Goal: Ask a question

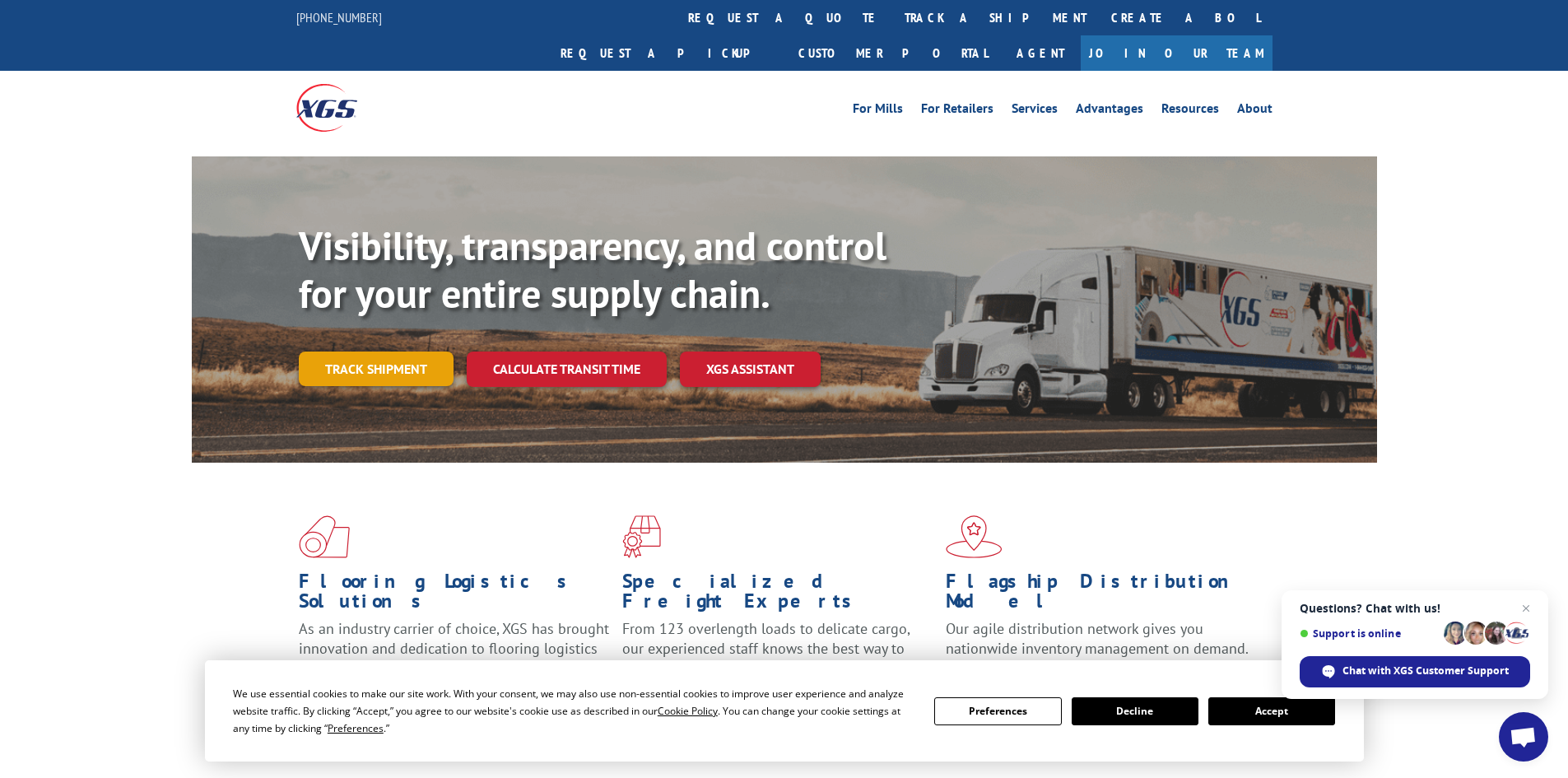
click at [361, 351] on link "Track shipment" at bounding box center [376, 368] width 154 height 35
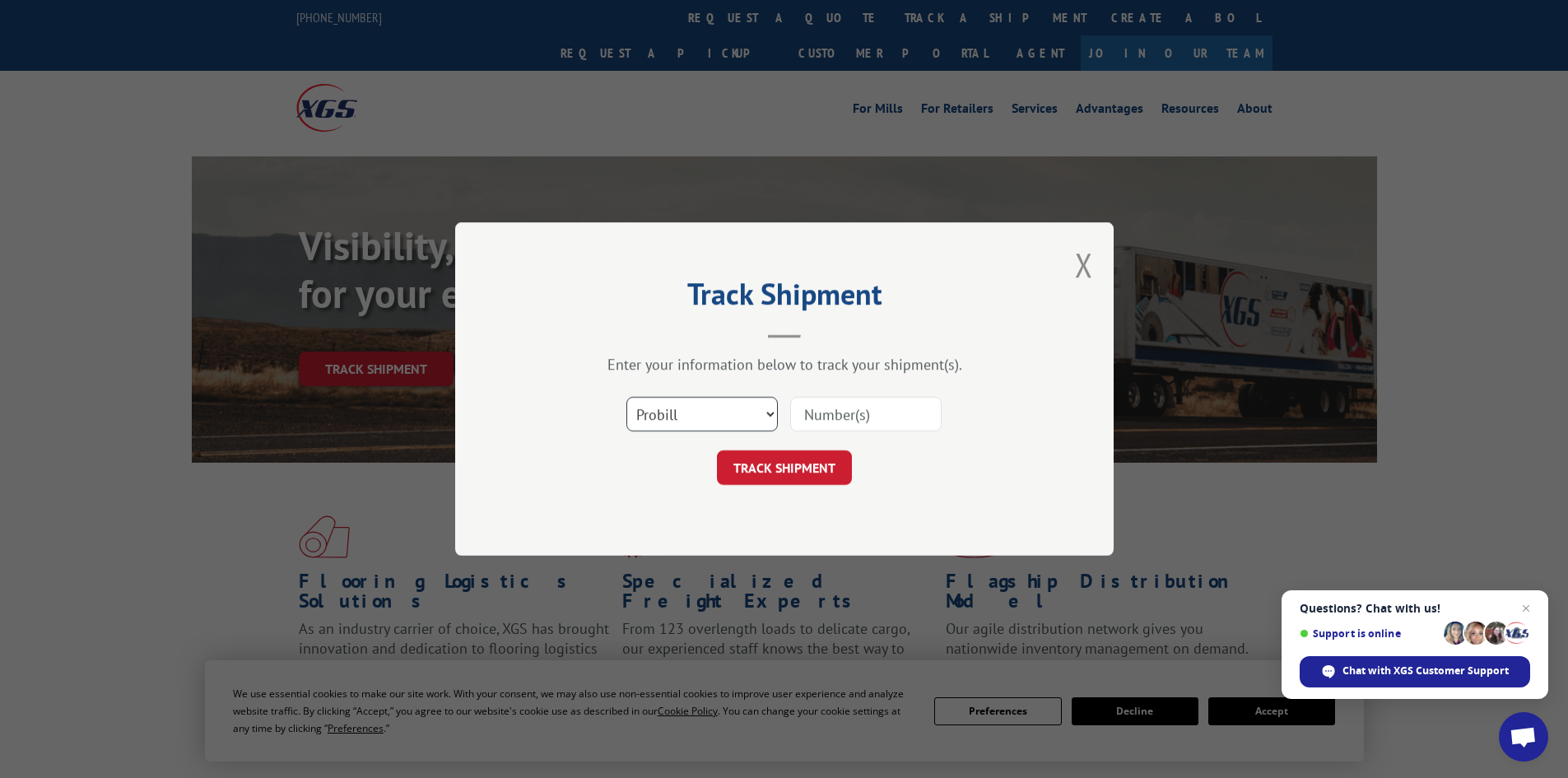
click at [772, 410] on select "Select category... Probill BOL PO" at bounding box center [701, 414] width 151 height 35
click at [822, 418] on input at bounding box center [866, 414] width 151 height 35
type input "5195263"
click at [811, 469] on button "TRACK SHIPMENT" at bounding box center [784, 467] width 135 height 35
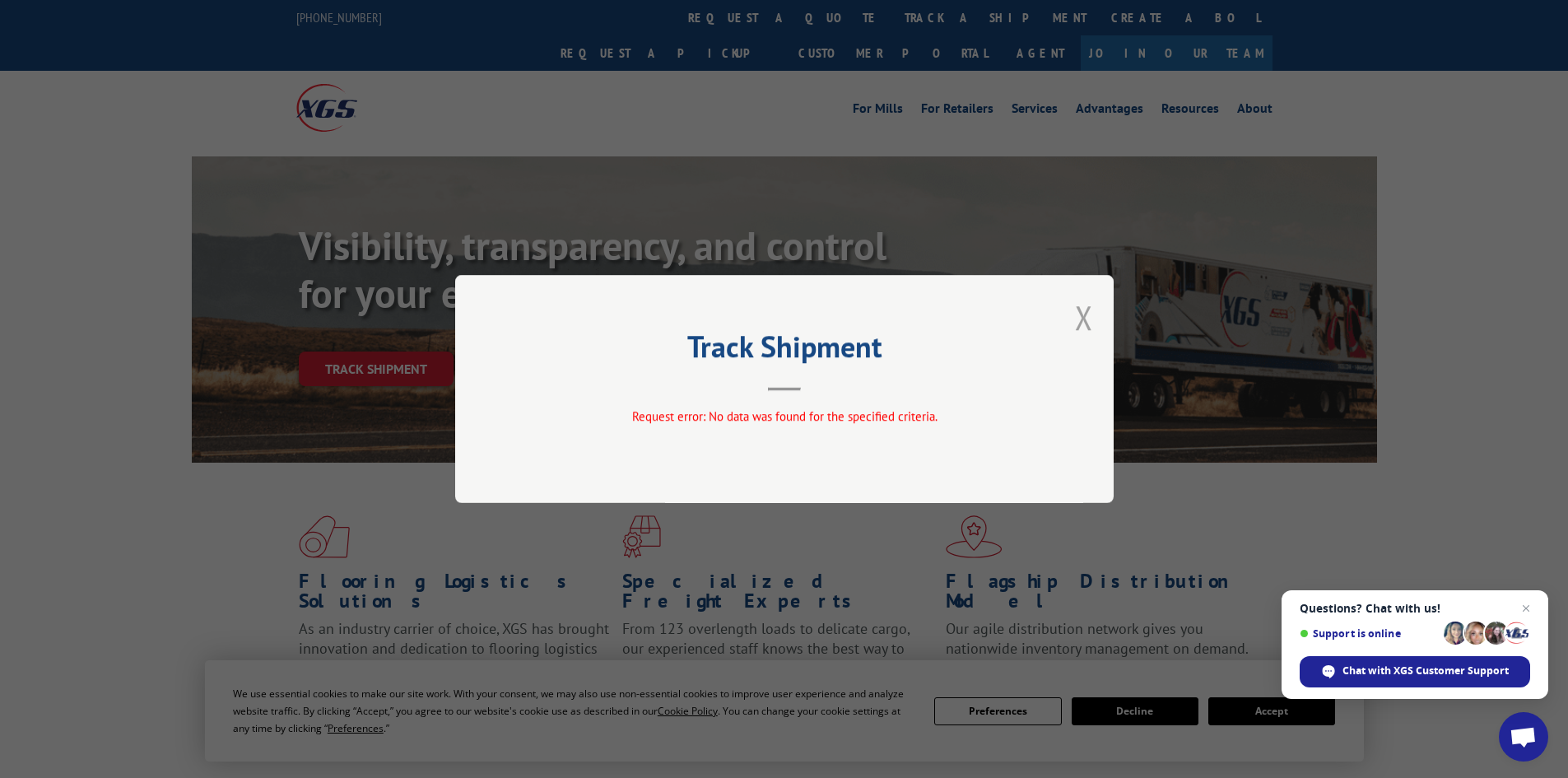
click at [1082, 321] on button "Close modal" at bounding box center [1083, 318] width 18 height 44
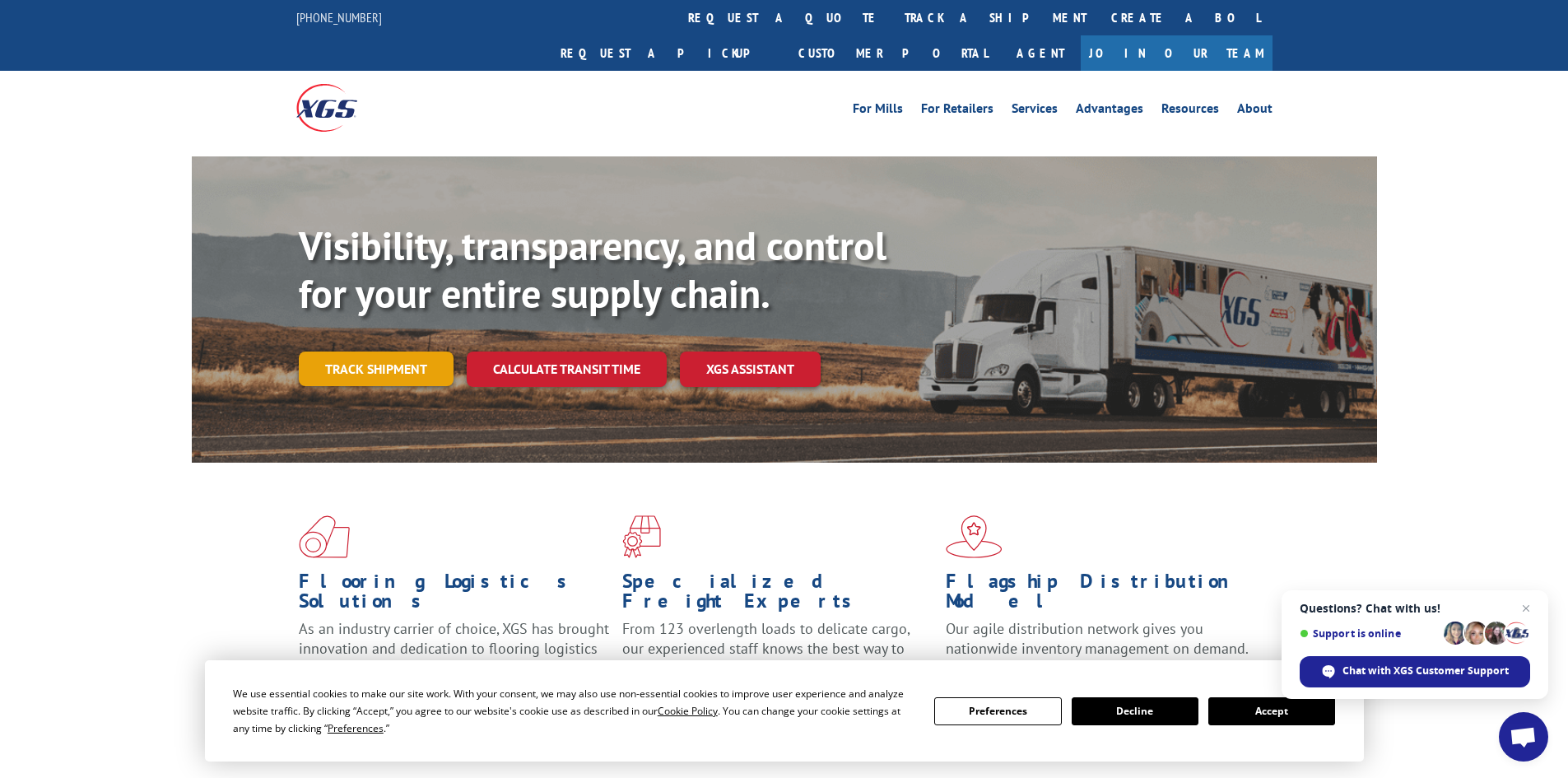
click at [399, 351] on link "Track shipment" at bounding box center [376, 368] width 154 height 35
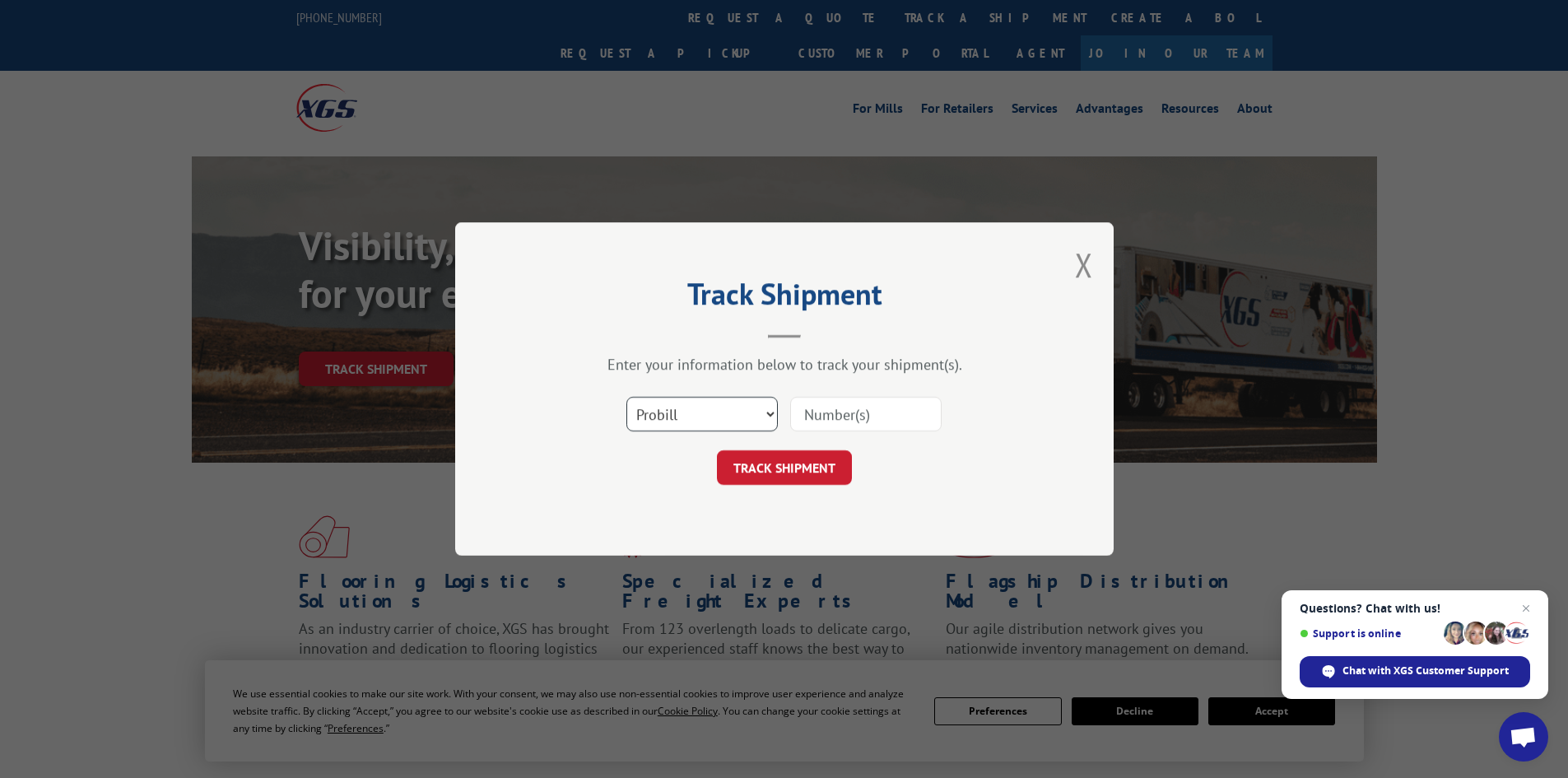
click at [771, 411] on select "Select category... Probill BOL PO" at bounding box center [701, 414] width 151 height 35
select select "po"
click at [626, 397] on select "Select category... Probill BOL PO" at bounding box center [701, 414] width 151 height 35
click at [821, 416] on input at bounding box center [866, 414] width 151 height 35
type input "5195263"
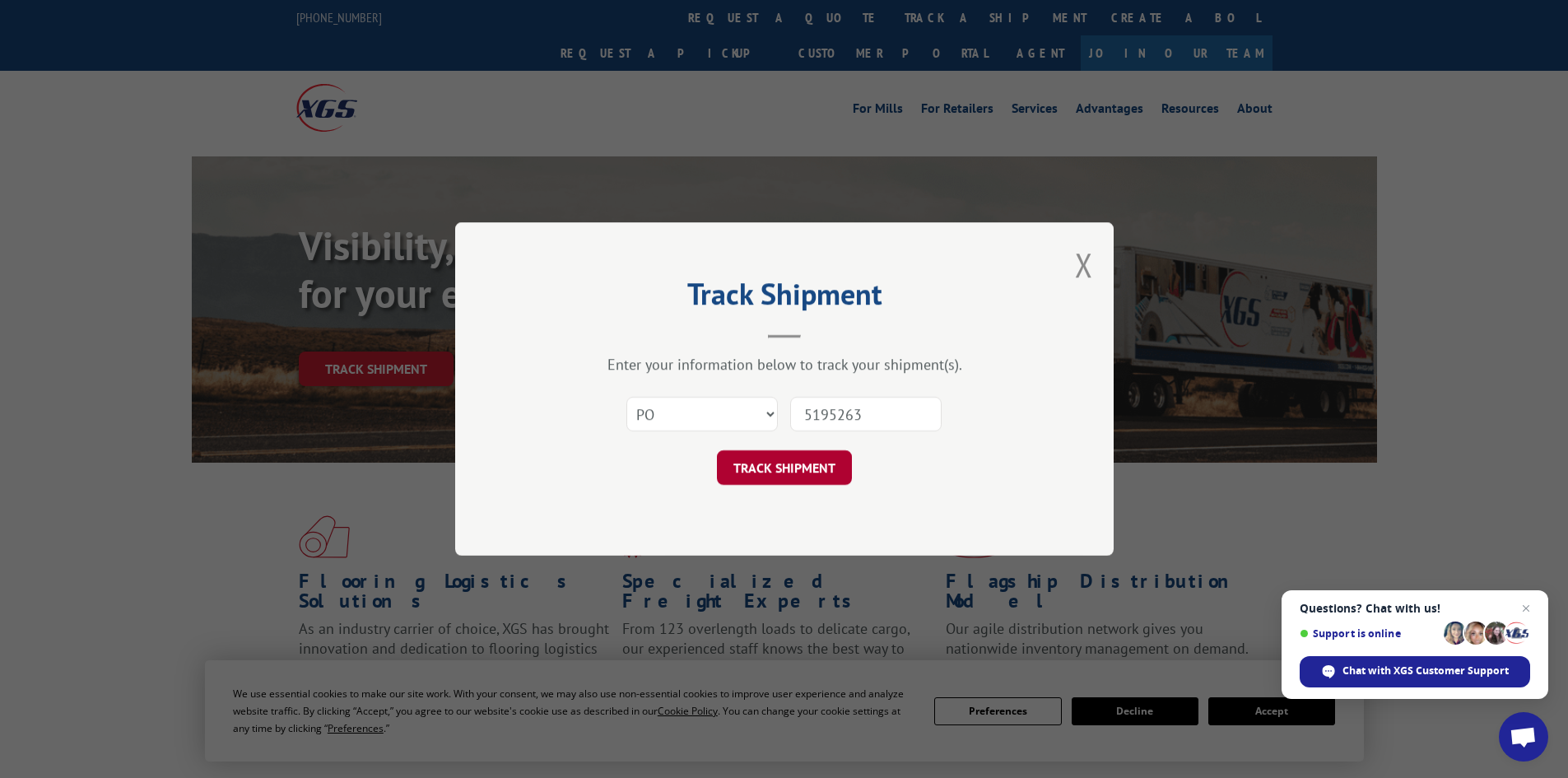
click at [809, 467] on button "TRACK SHIPMENT" at bounding box center [784, 467] width 135 height 35
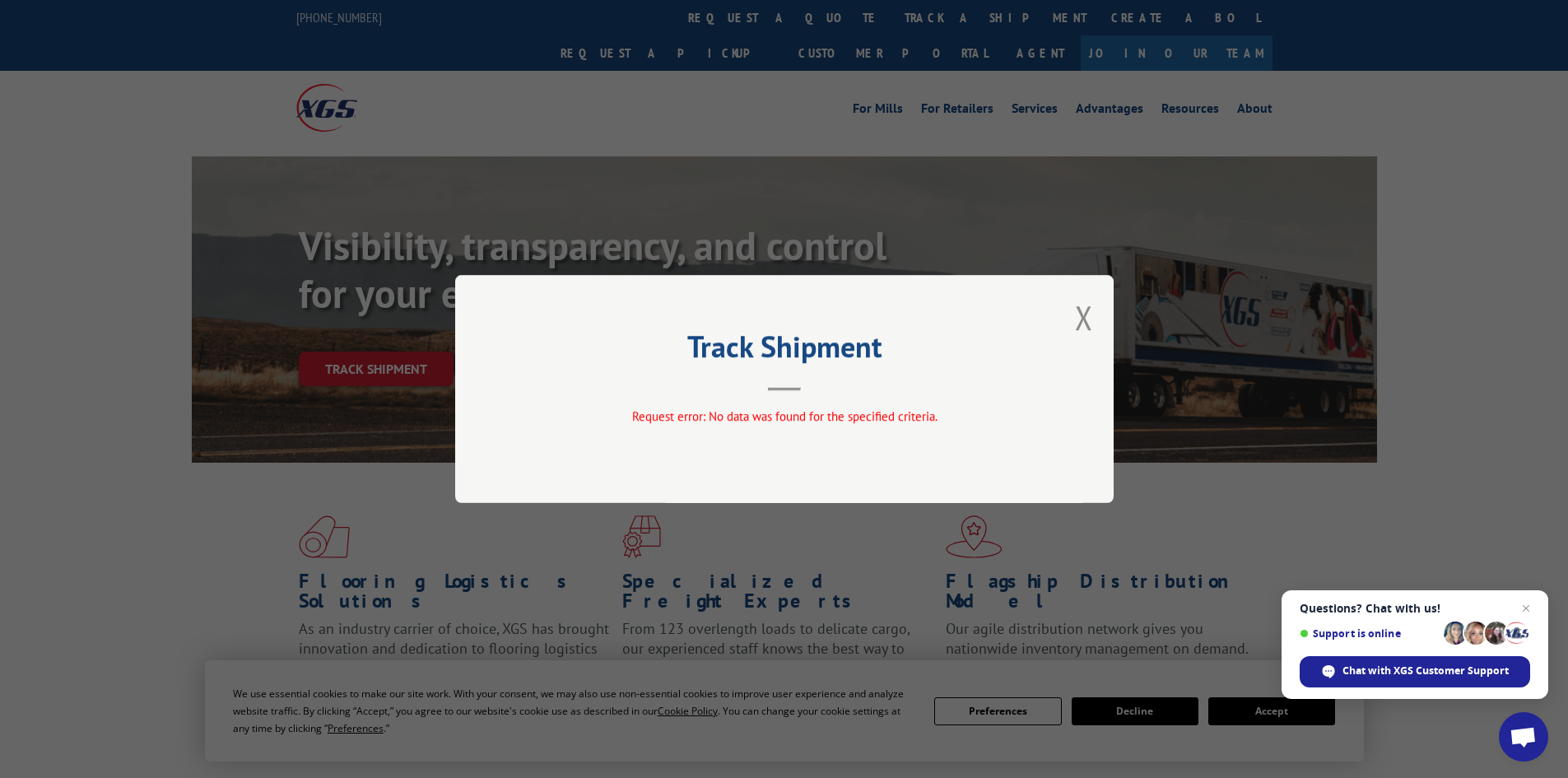
click at [1078, 318] on button "Close modal" at bounding box center [1083, 318] width 18 height 44
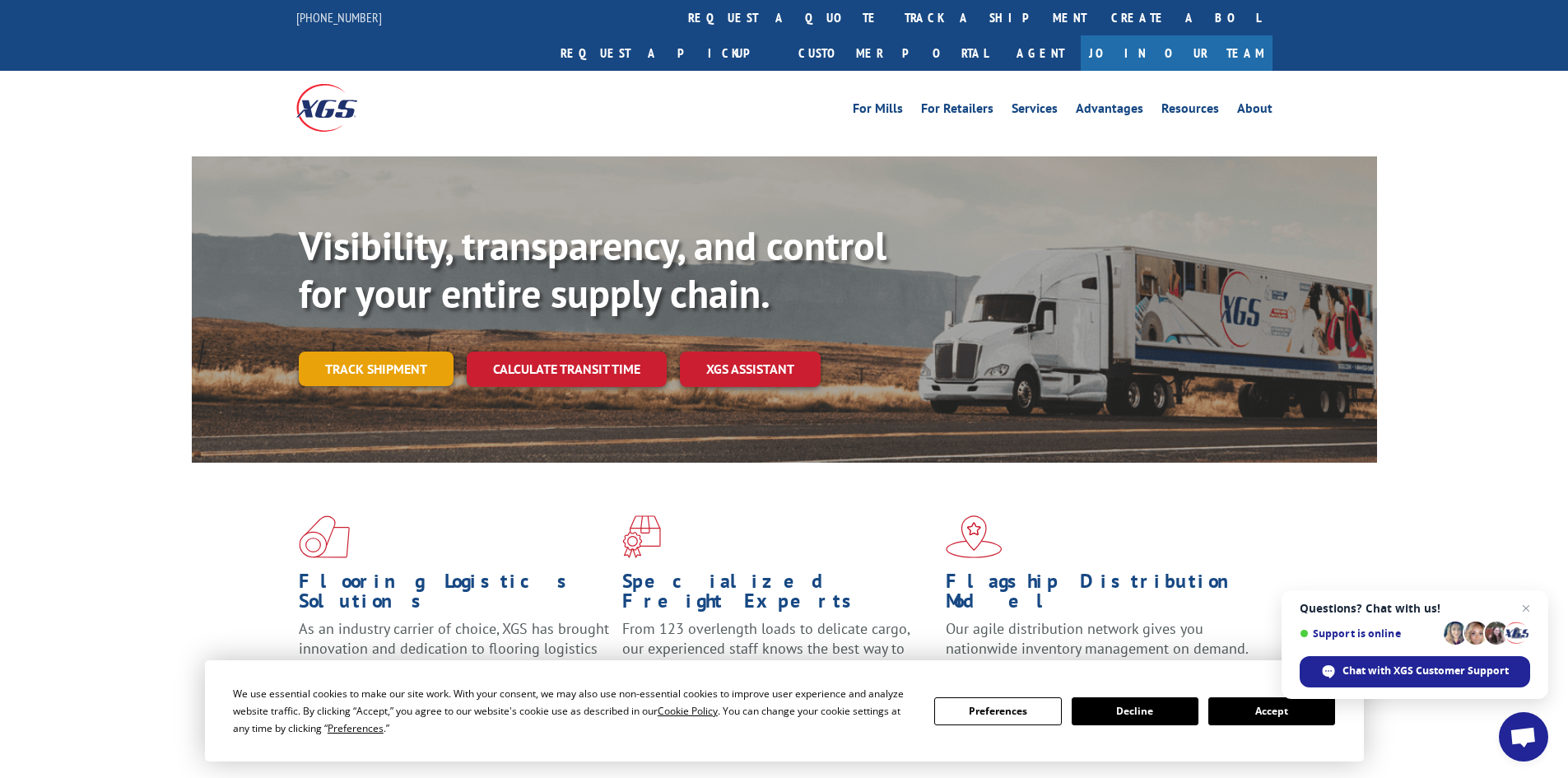
click at [364, 351] on link "Track shipment" at bounding box center [376, 368] width 154 height 35
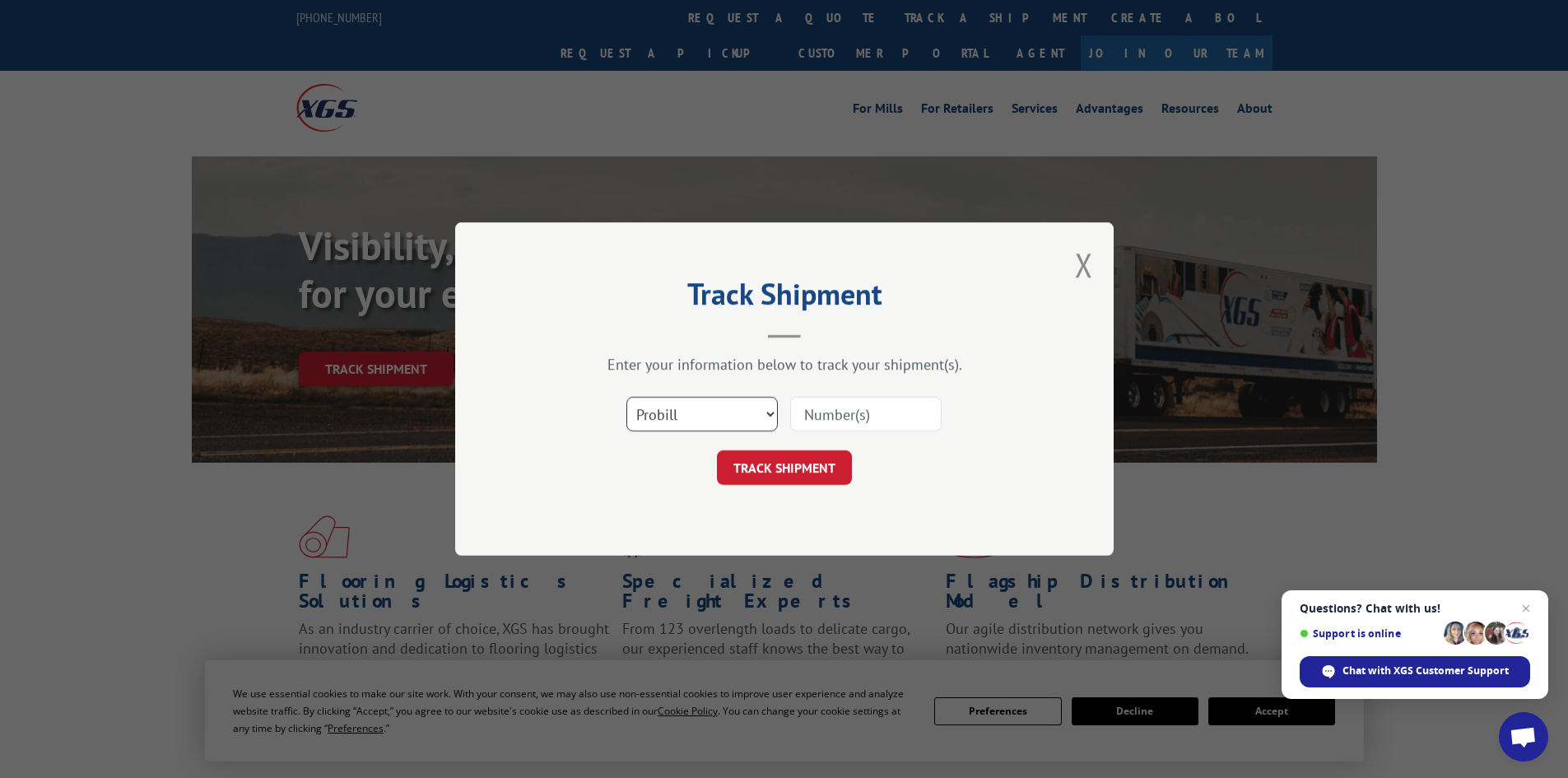
click at [770, 412] on select "Select category... Probill BOL PO" at bounding box center [701, 414] width 151 height 35
click at [626, 397] on select "Select category... Probill BOL PO" at bounding box center [701, 414] width 151 height 35
click at [770, 409] on select "Select category... Probill BOL PO" at bounding box center [701, 414] width 151 height 35
select select "bol"
click at [626, 397] on select "Select category... Probill BOL PO" at bounding box center [701, 414] width 151 height 35
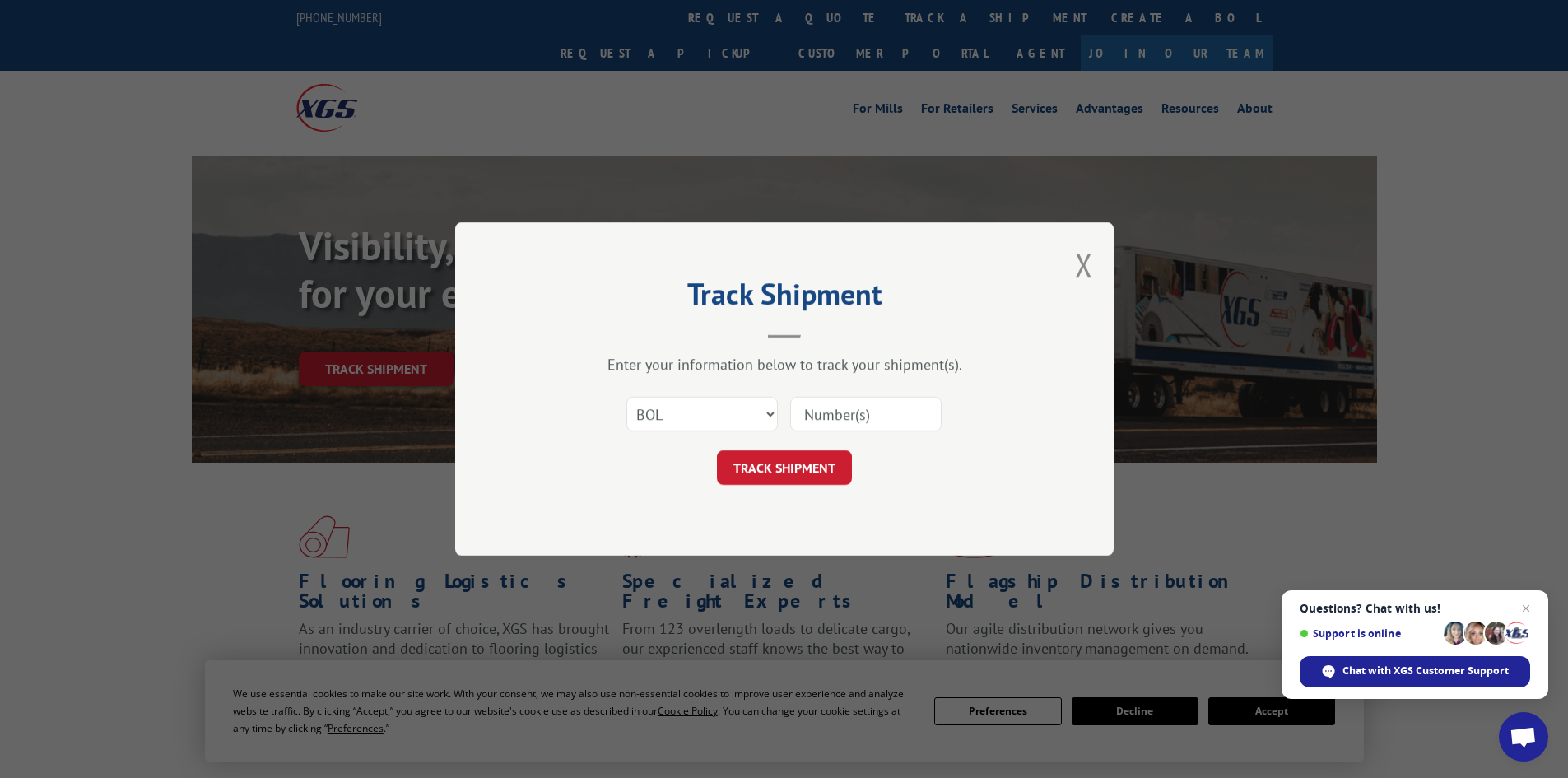
click at [817, 418] on input at bounding box center [866, 414] width 151 height 35
type input "5195263"
click button "TRACK SHIPMENT" at bounding box center [784, 467] width 135 height 35
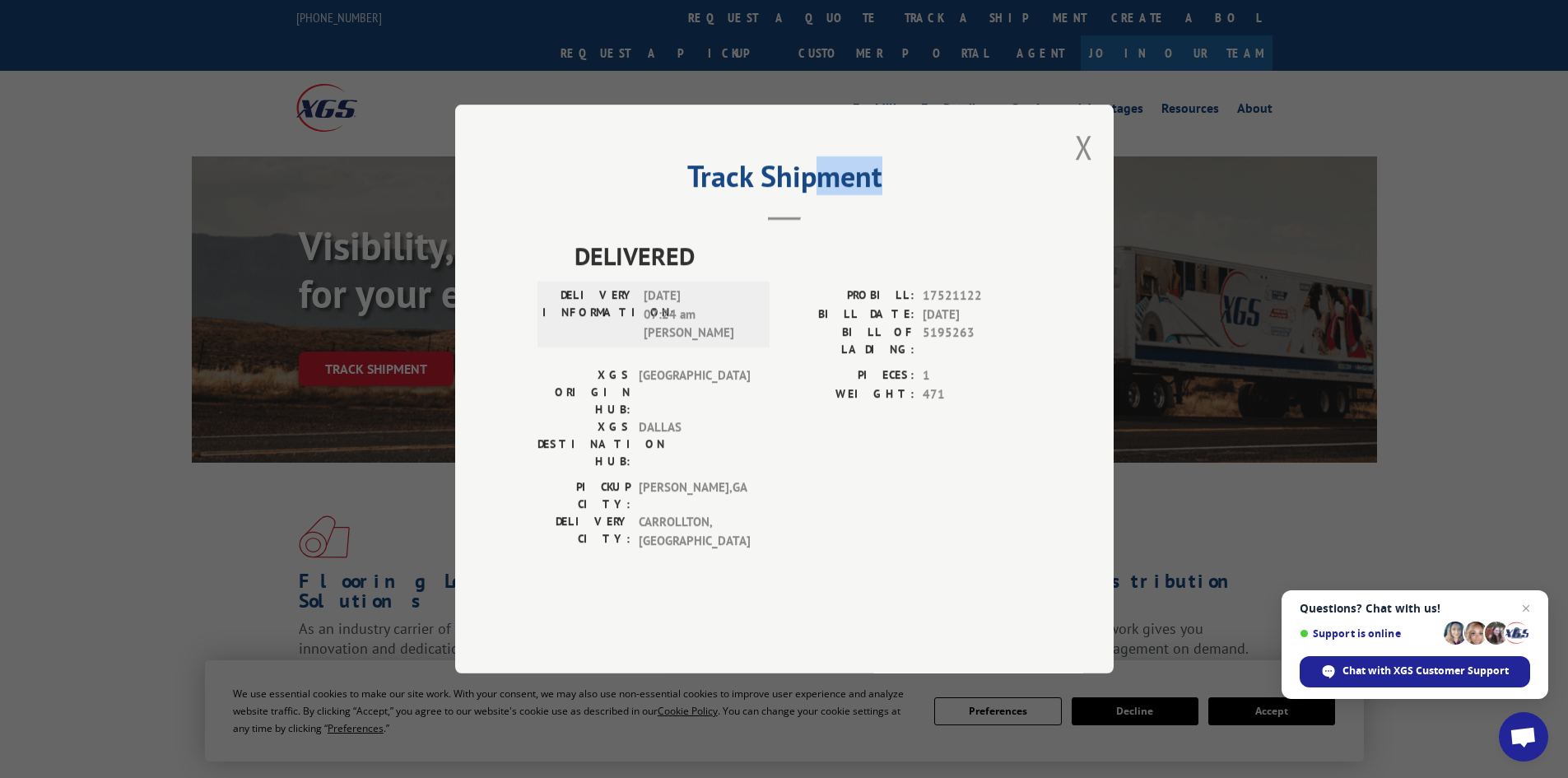
drag, startPoint x: 822, startPoint y: 189, endPoint x: 968, endPoint y: 185, distance: 146.1
click at [968, 185] on div "Track Shipment DELIVERED DELIVERY INFORMATION: [DATE] 07:24 am [PERSON_NAME]: 1…" at bounding box center [784, 389] width 658 height 569
click at [1085, 169] on button "Close modal" at bounding box center [1083, 146] width 18 height 44
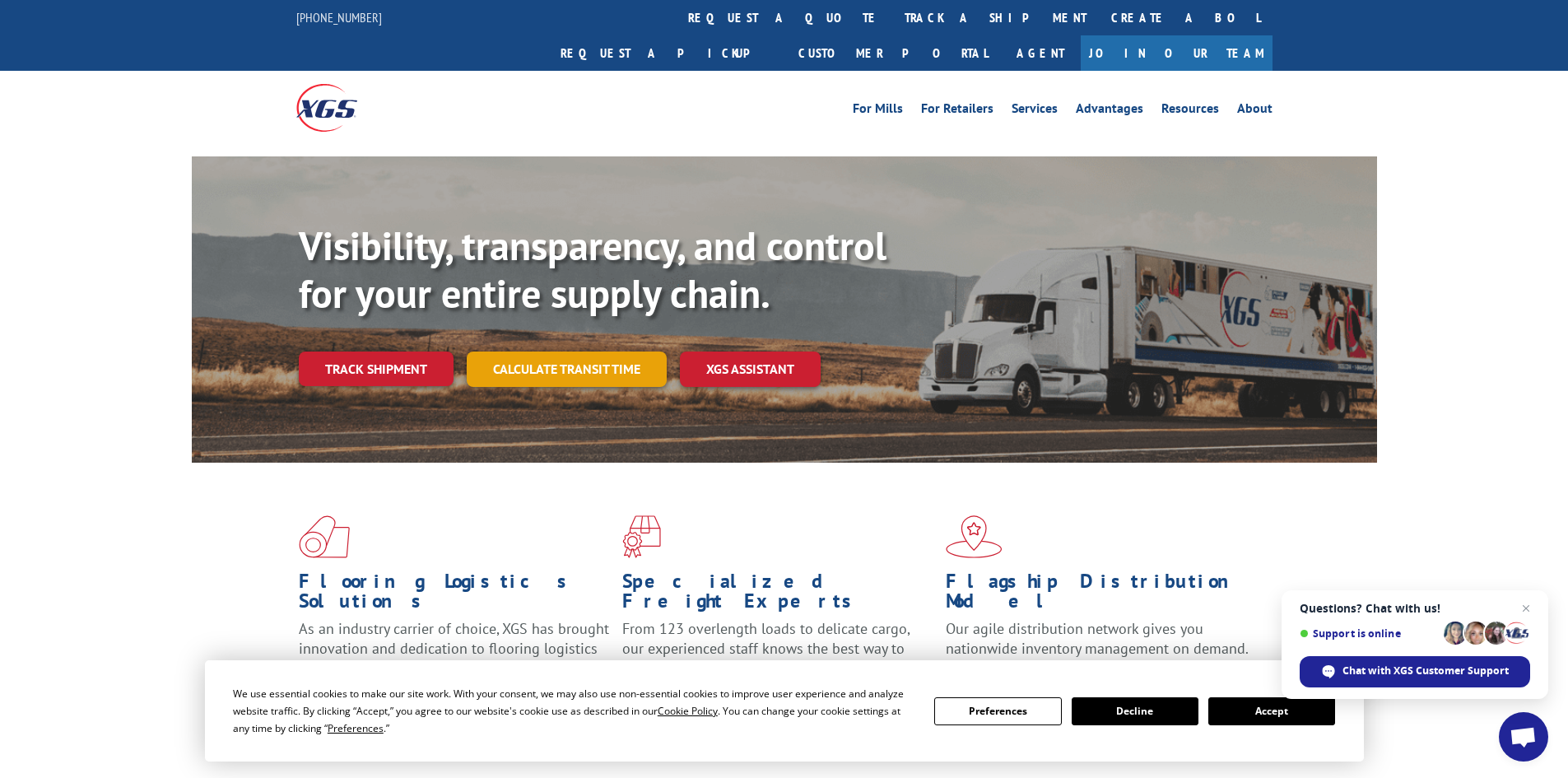
click at [545, 351] on link "Calculate transit time" at bounding box center [567, 369] width 200 height 36
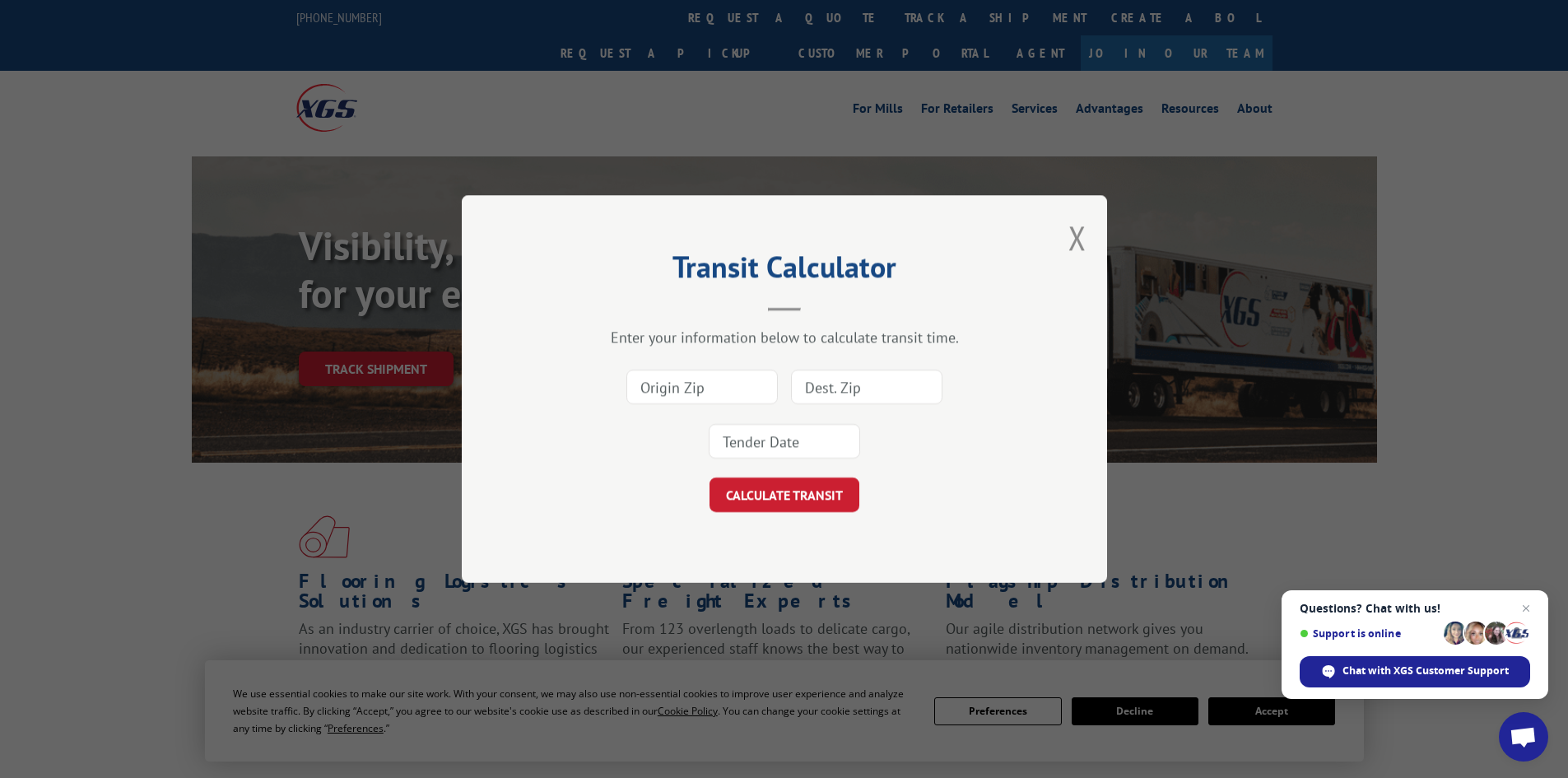
click at [834, 384] on input at bounding box center [866, 386] width 151 height 35
type input "75006"
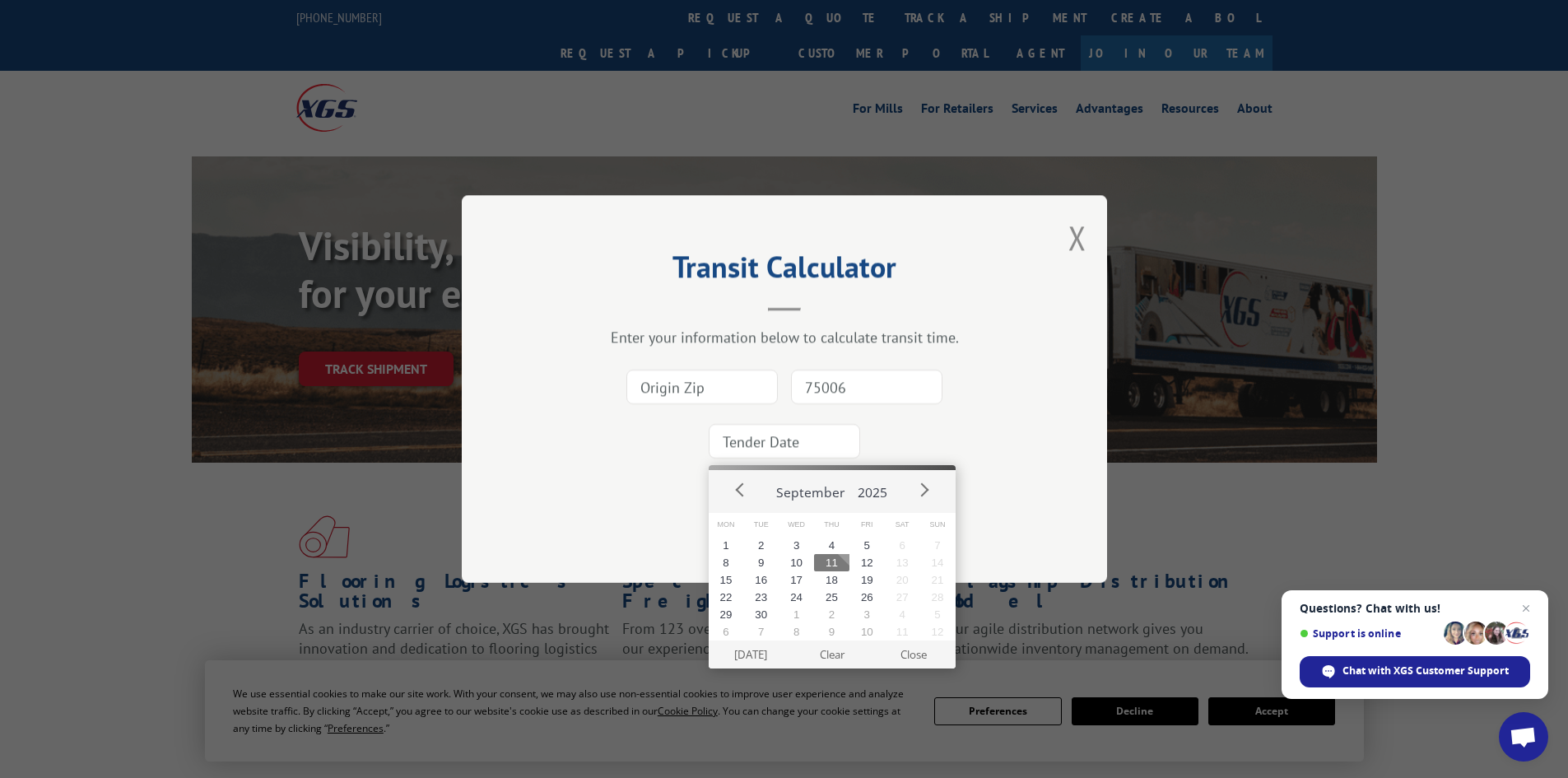
click at [771, 441] on input at bounding box center [784, 440] width 151 height 35
click at [728, 389] on input at bounding box center [701, 386] width 151 height 35
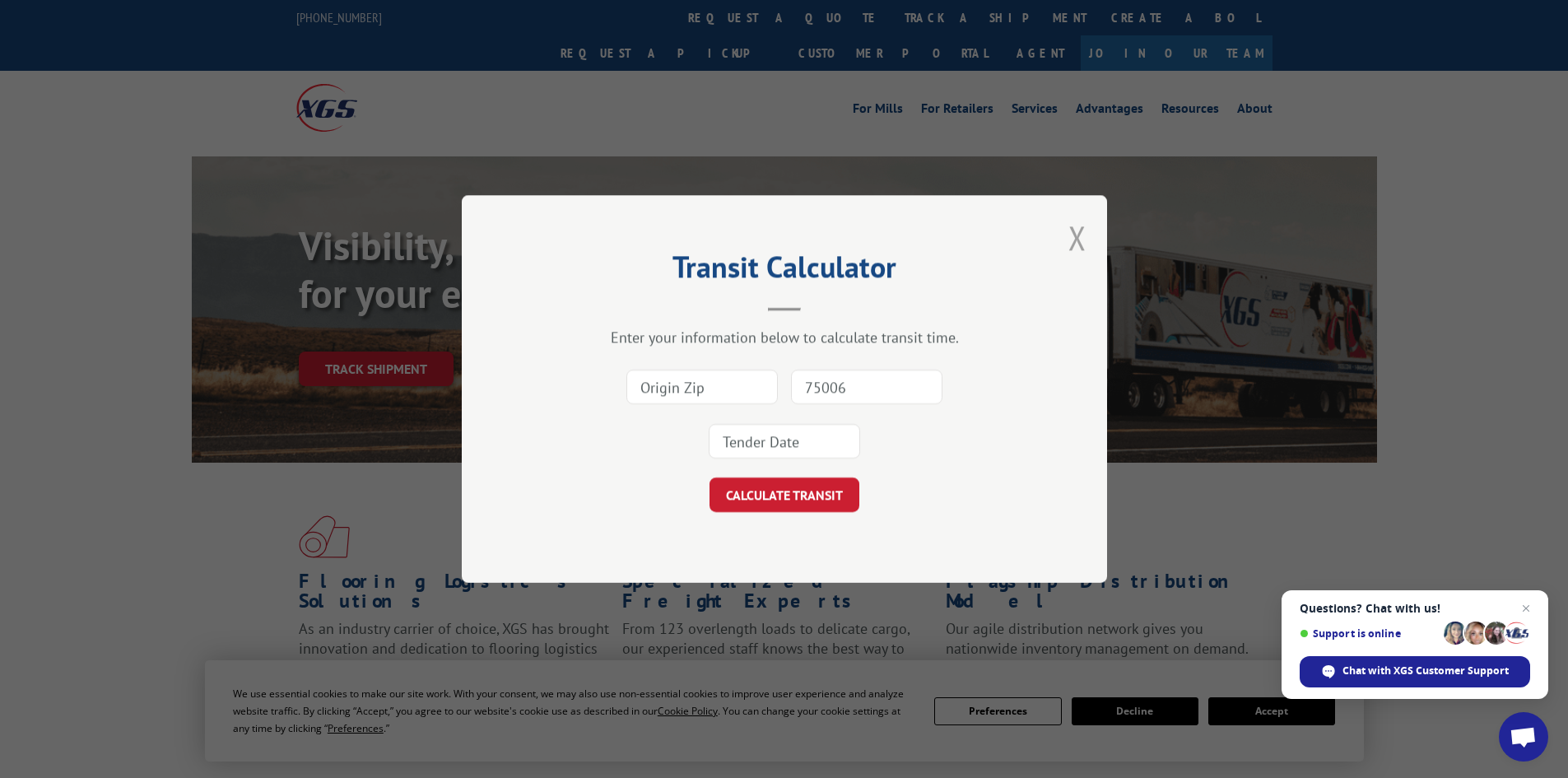
click at [1078, 244] on button "Close modal" at bounding box center [1077, 238] width 18 height 44
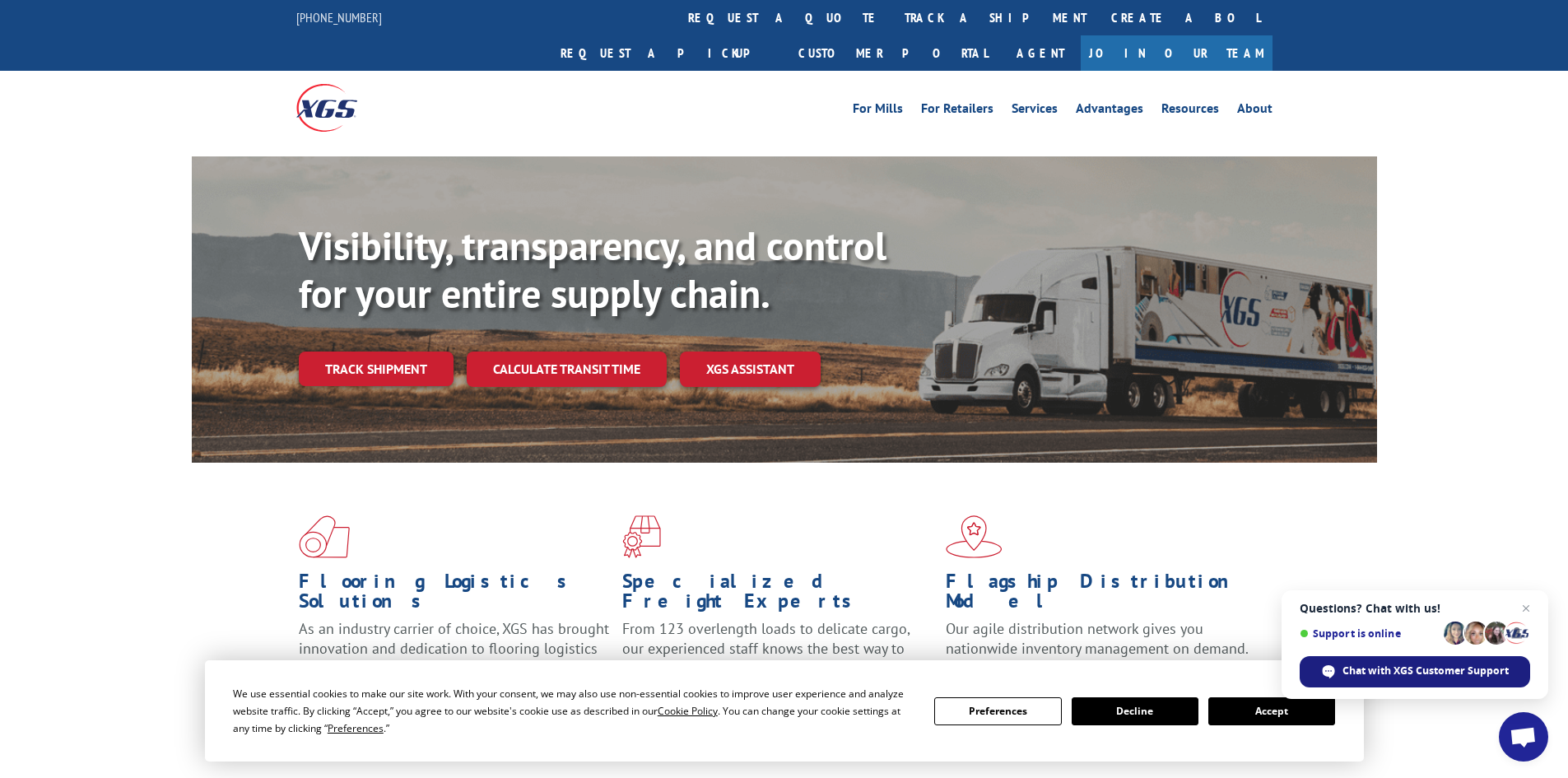
click at [1331, 670] on span "Chat with XGS Customer Support" at bounding box center [1328, 671] width 13 height 13
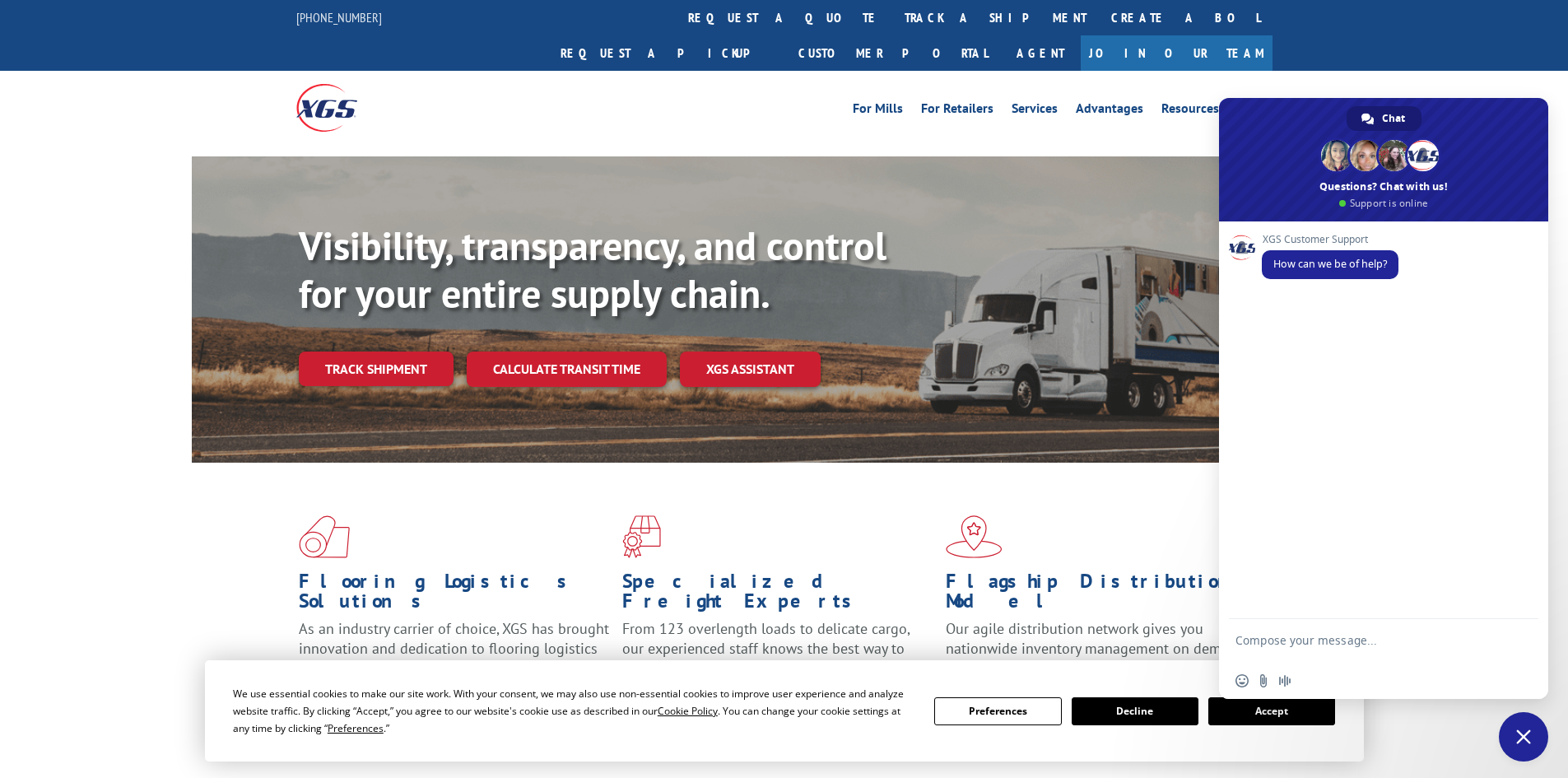
click at [1292, 643] on textarea "Compose your message..." at bounding box center [1364, 648] width 260 height 30
type textarea "when is 5195263 going to be delivered to the address at 75006?"
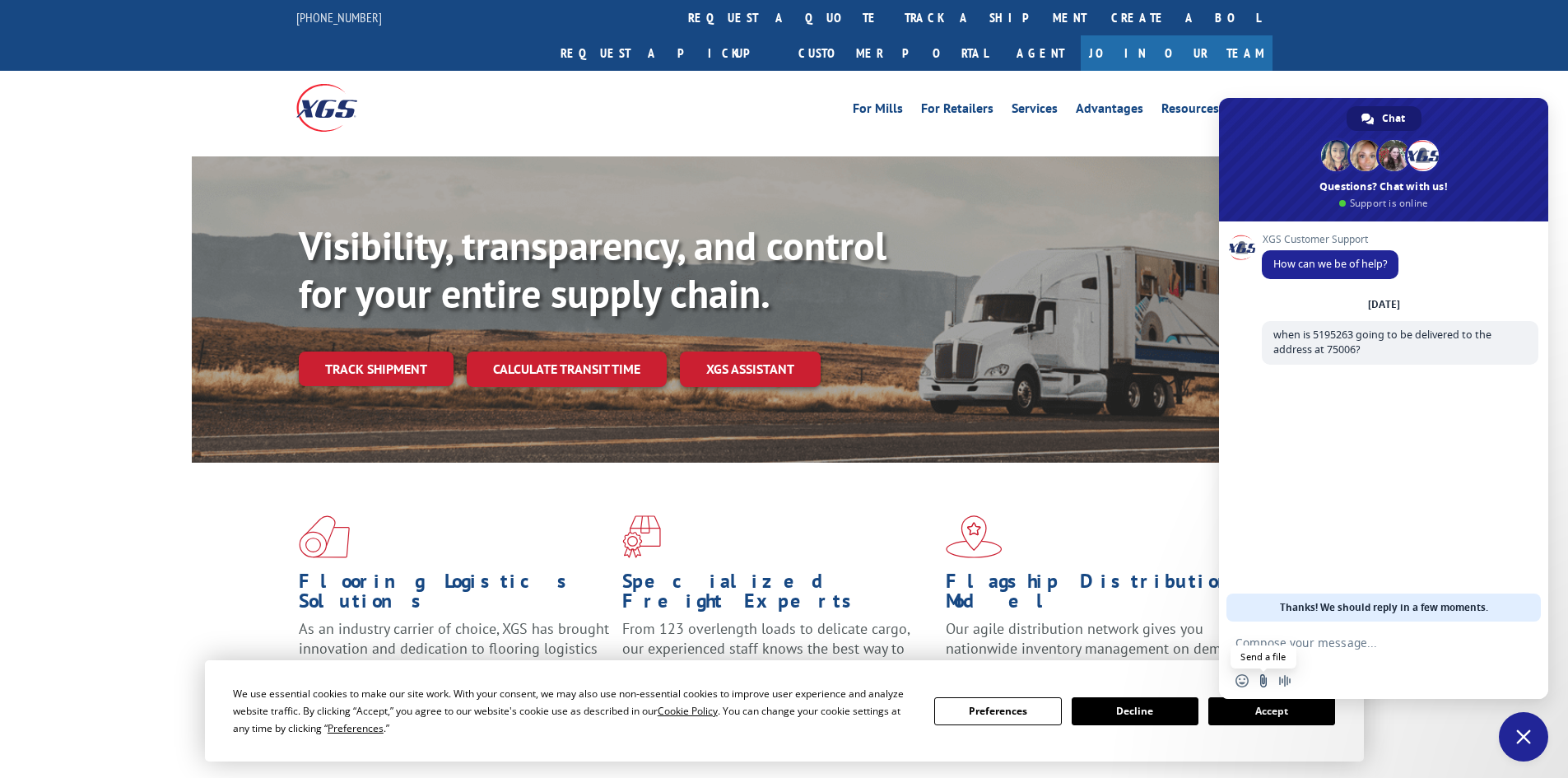
click at [1262, 681] on input "Send a file" at bounding box center [1262, 680] width 13 height 13
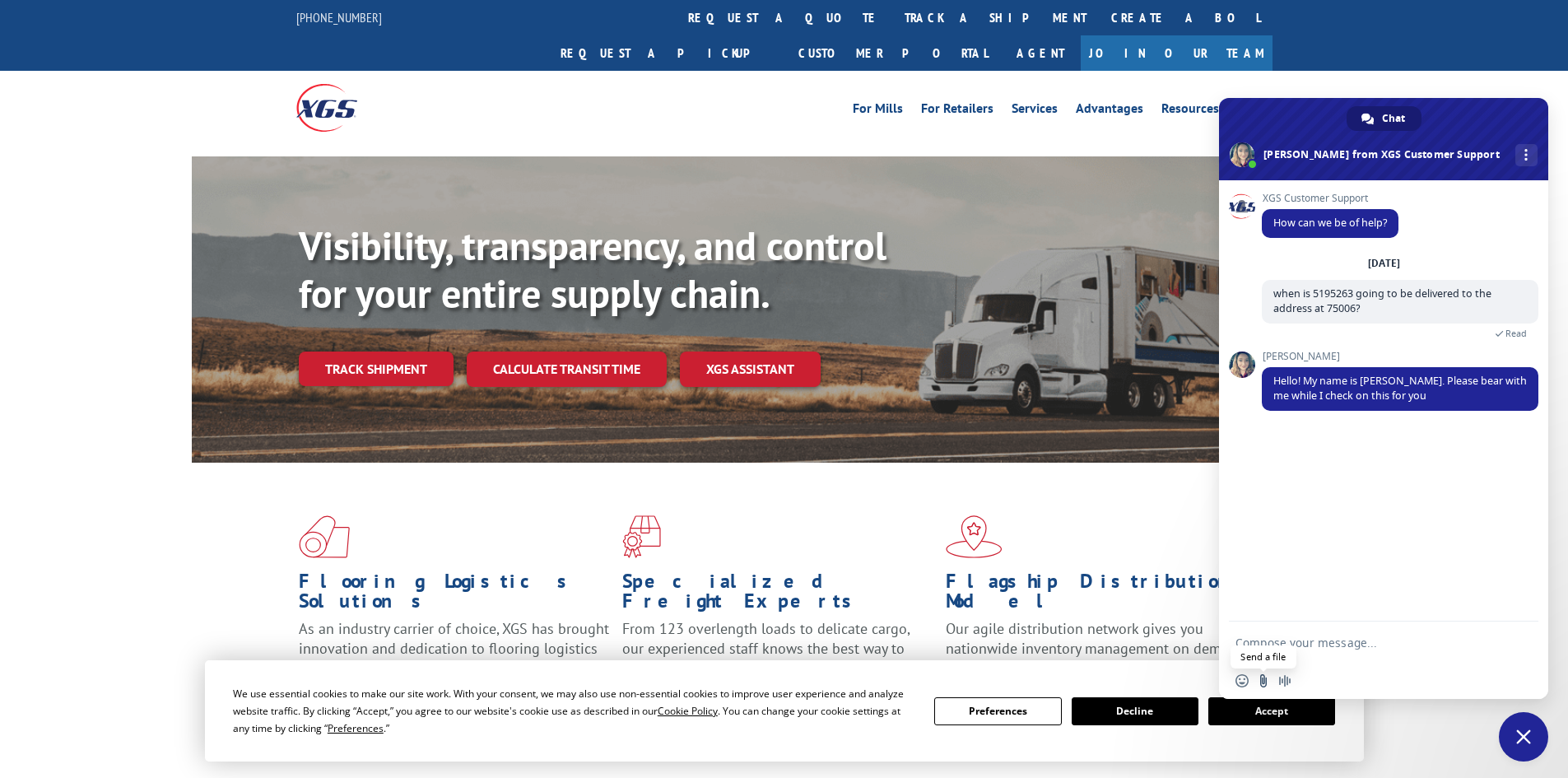
click at [1260, 677] on input "Send a file" at bounding box center [1262, 680] width 13 height 13
type input "C:\fakepath\XPS.png"
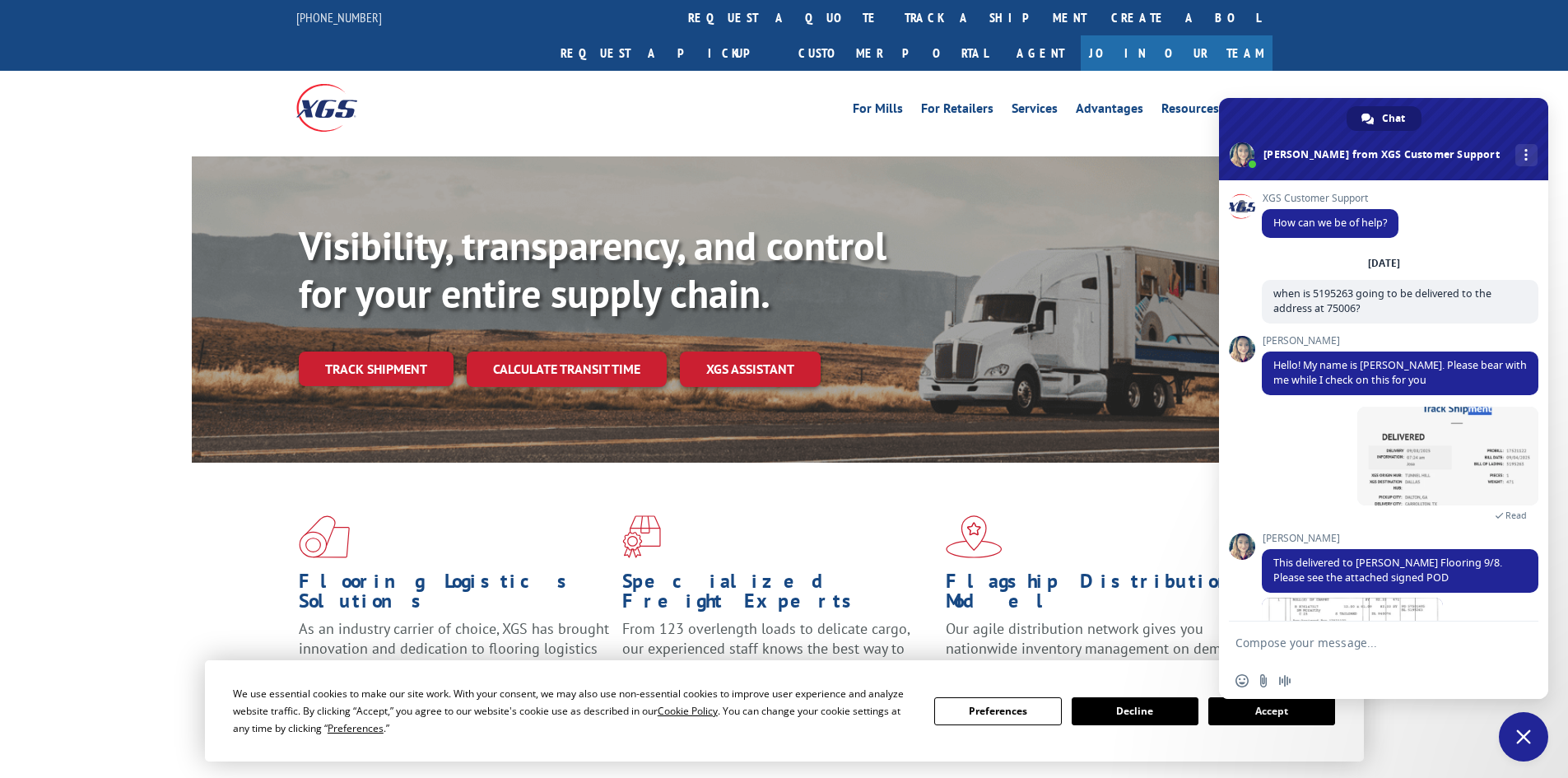
scroll to position [94, 0]
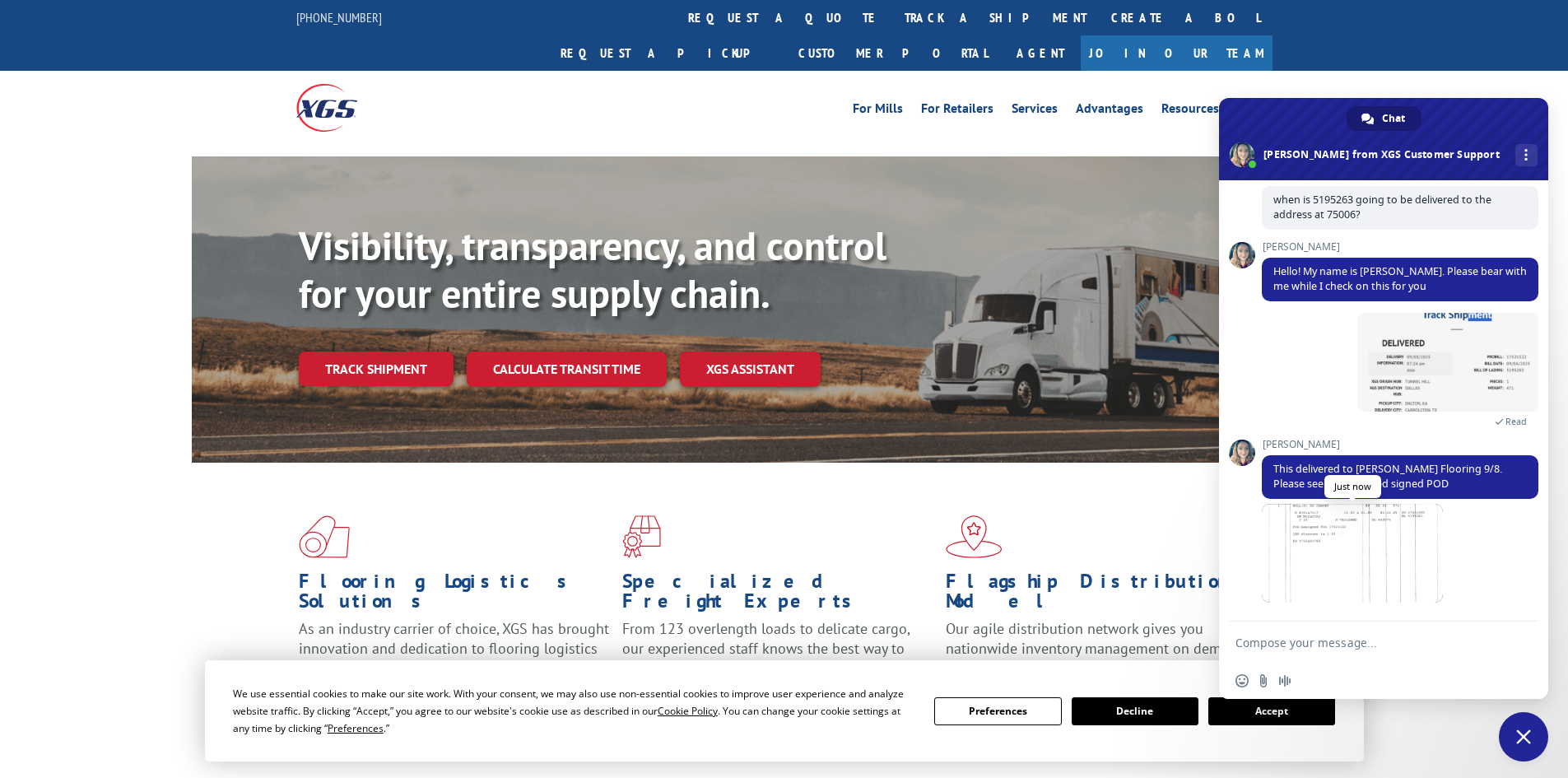
click at [1359, 540] on span at bounding box center [1351, 553] width 181 height 99
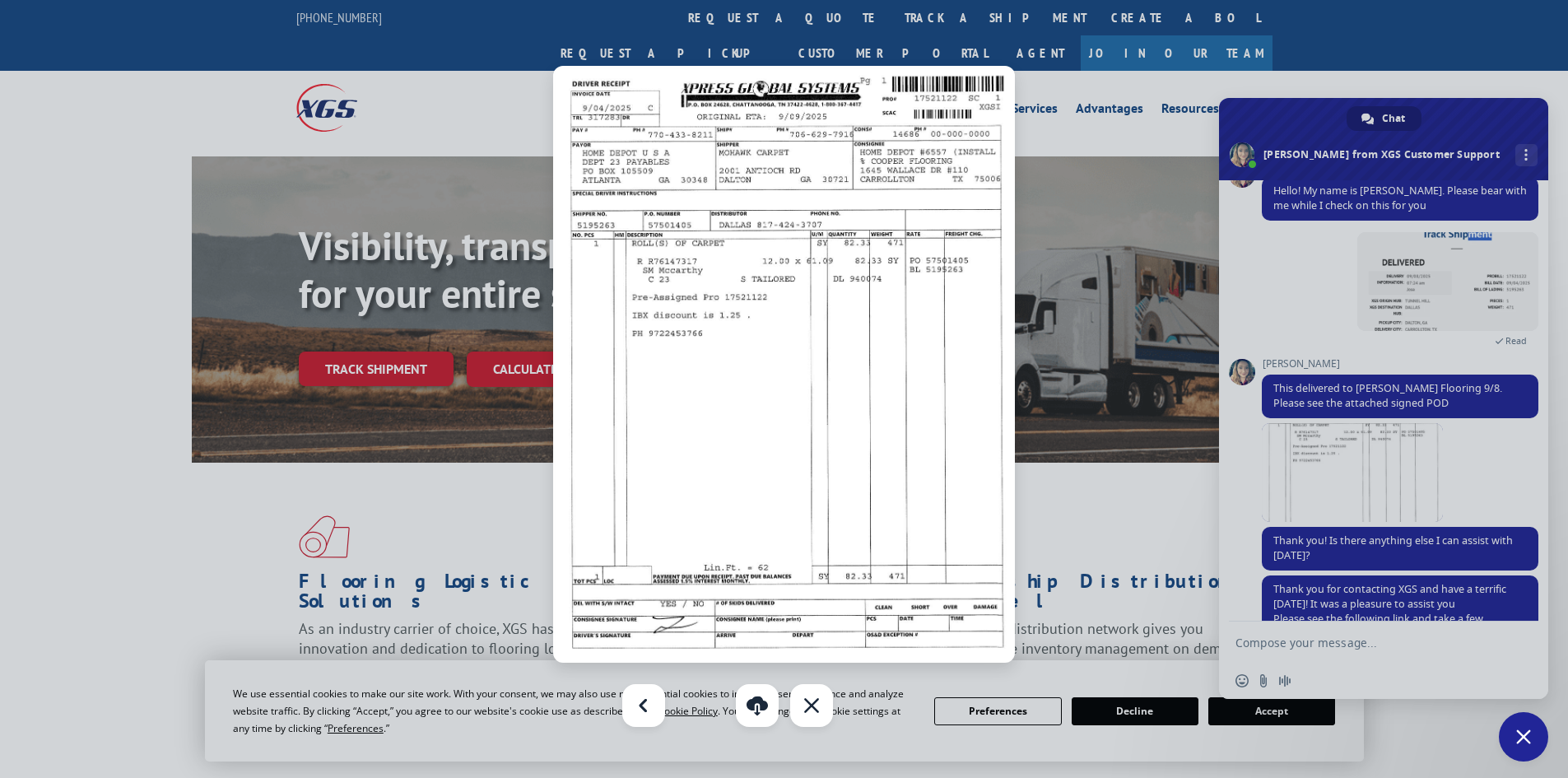
scroll to position [236, 0]
